Goal: Task Accomplishment & Management: Use online tool/utility

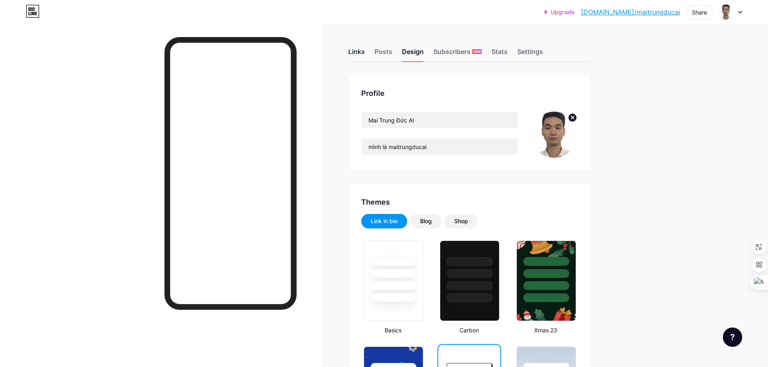
click at [361, 51] on div "Links" at bounding box center [356, 54] width 17 height 15
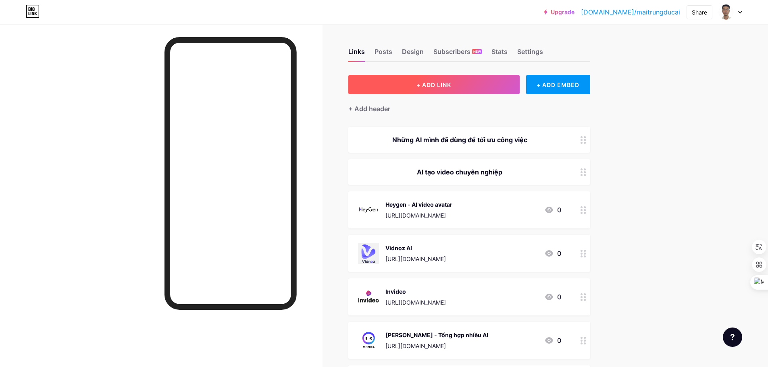
click at [447, 81] on span "+ ADD LINK" at bounding box center [433, 84] width 35 height 7
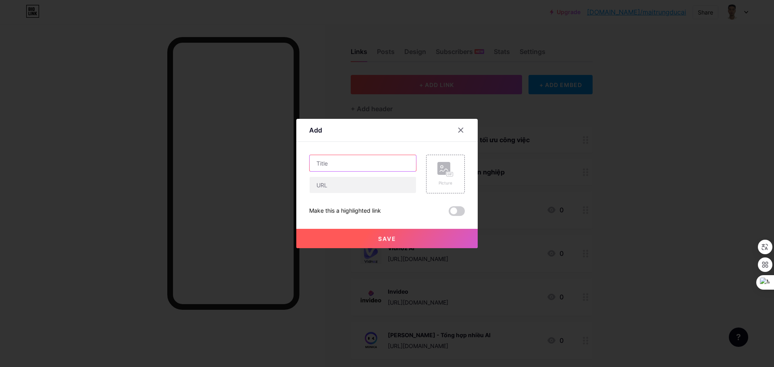
click at [357, 160] on input "text" at bounding box center [363, 163] width 106 height 16
type input "*"
type input "8000+ mẫu prom mọi ngành nghề"
click at [346, 183] on input "text" at bounding box center [363, 185] width 106 height 16
paste input "[URL][DOMAIN_NAME]"
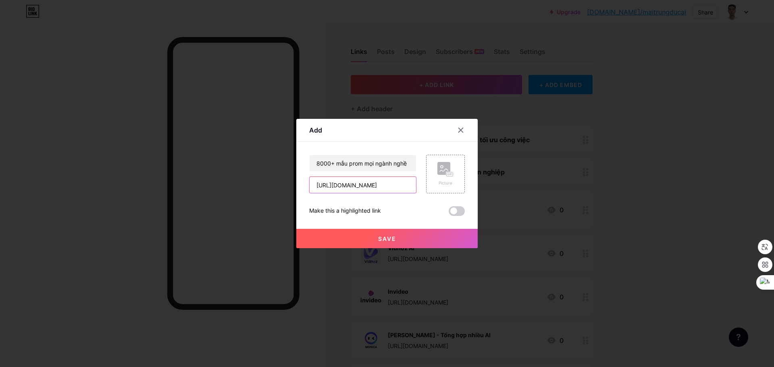
type input "[URL][DOMAIN_NAME]"
click at [407, 237] on button "Save" at bounding box center [386, 238] width 181 height 19
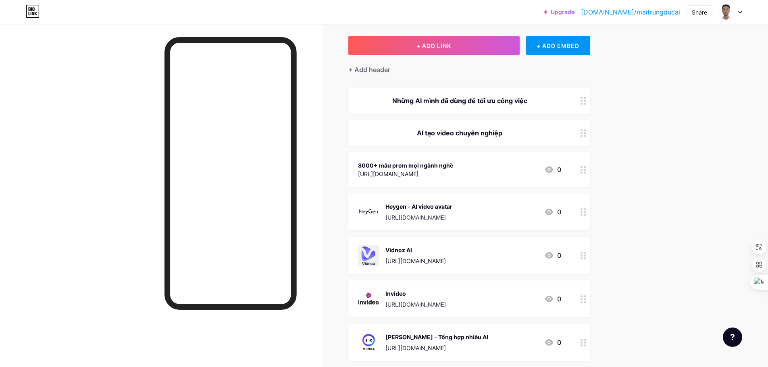
scroll to position [40, 0]
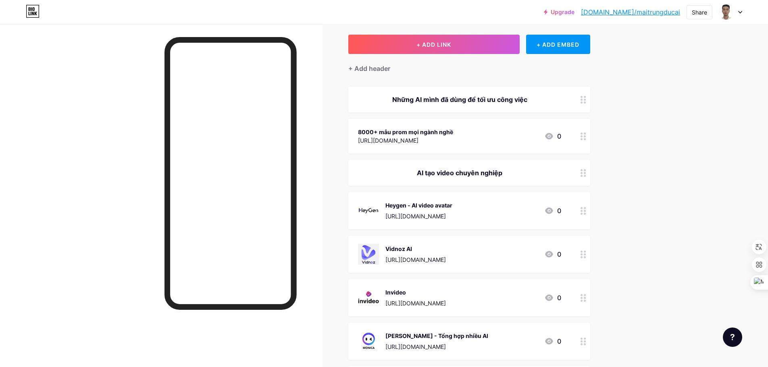
click at [586, 133] on icon at bounding box center [584, 137] width 6 height 8
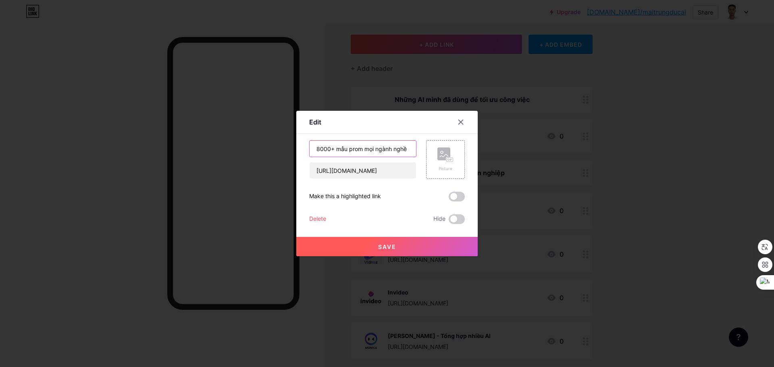
click at [358, 149] on input "8000+ mẫu prom mọi ngành nghề" at bounding box center [363, 149] width 106 height 16
type input "8000+ mẫu prompt mọi ngành nghề"
click at [406, 249] on button "Save" at bounding box center [386, 246] width 181 height 19
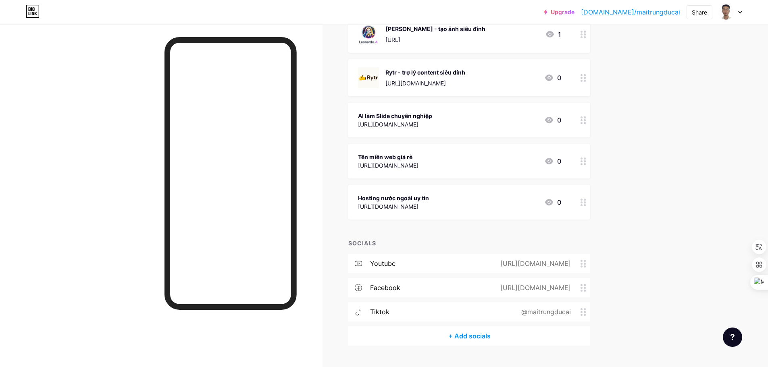
scroll to position [689, 0]
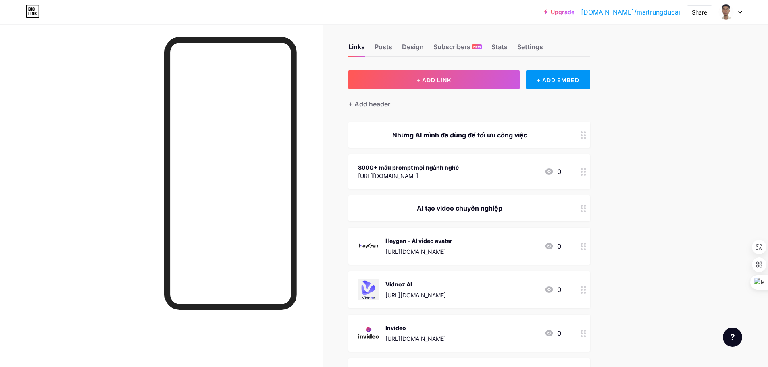
scroll to position [4, 0]
